Goal: Task Accomplishment & Management: Manage account settings

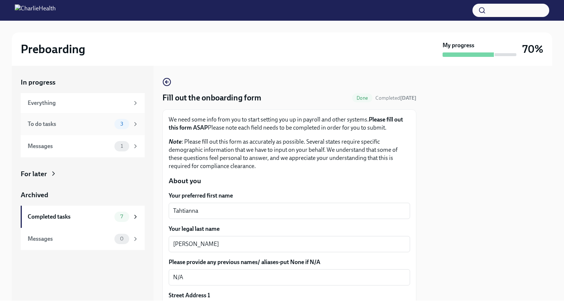
click at [128, 123] on div "3" at bounding box center [121, 124] width 15 height 10
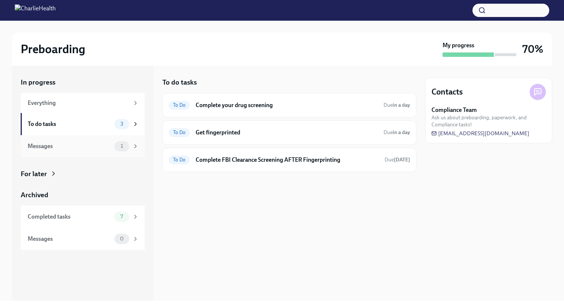
click at [129, 144] on div "1" at bounding box center [121, 146] width 15 height 10
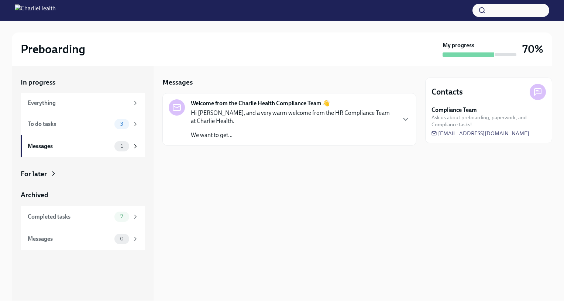
click at [273, 115] on p "Hi [PERSON_NAME], and a very warm welcome from the HR Compliance Team at Charli…" at bounding box center [293, 117] width 205 height 16
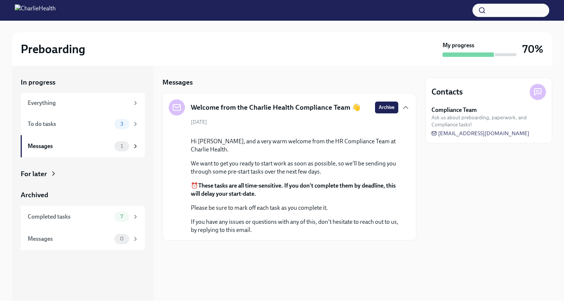
click at [119, 68] on div "In progress Everything To do tasks 3 Messages 1 For later Archived Completed ta…" at bounding box center [83, 183] width 142 height 235
click at [123, 123] on span "3" at bounding box center [122, 124] width 12 height 6
